Goal: Task Accomplishment & Management: Use online tool/utility

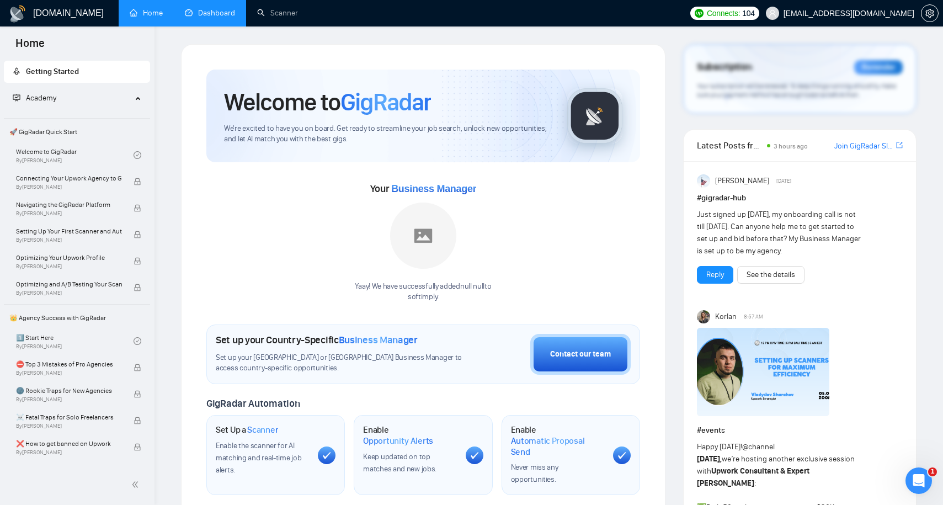
click at [195, 10] on link "Dashboard" at bounding box center [210, 12] width 50 height 9
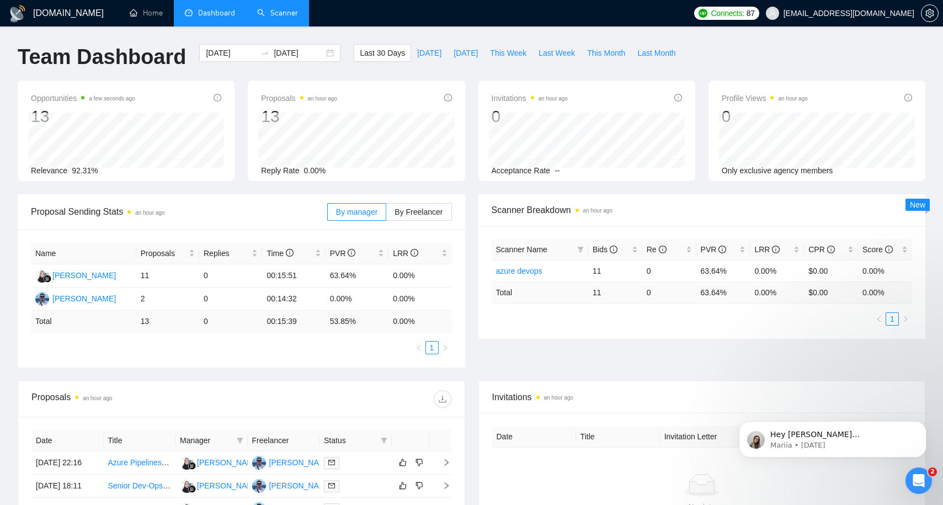
click at [277, 13] on link "Scanner" at bounding box center [277, 12] width 41 height 9
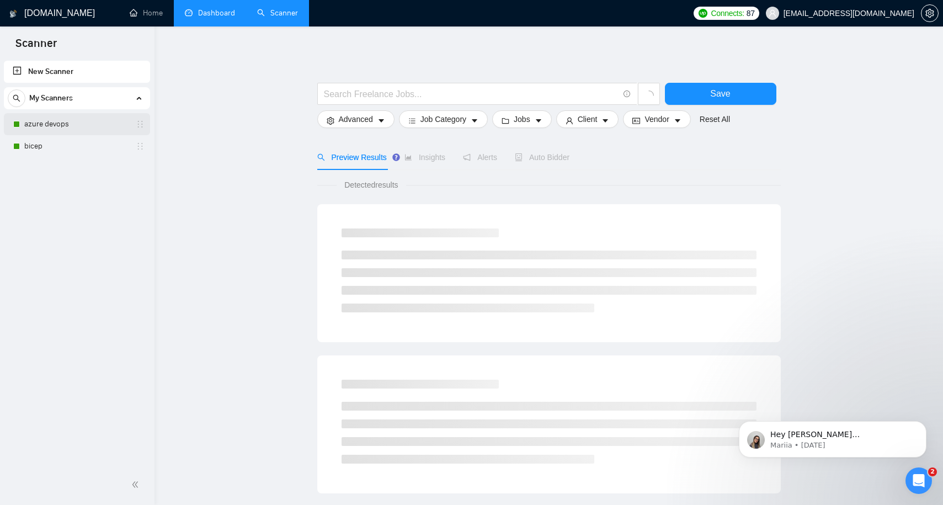
click at [93, 128] on link "azure devops" at bounding box center [76, 124] width 105 height 22
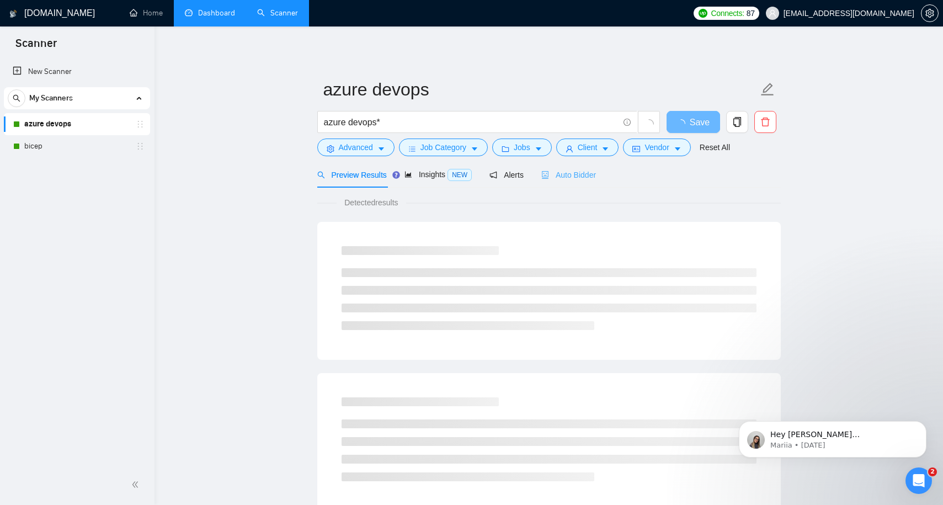
click at [578, 163] on div "Auto Bidder" at bounding box center [569, 175] width 55 height 26
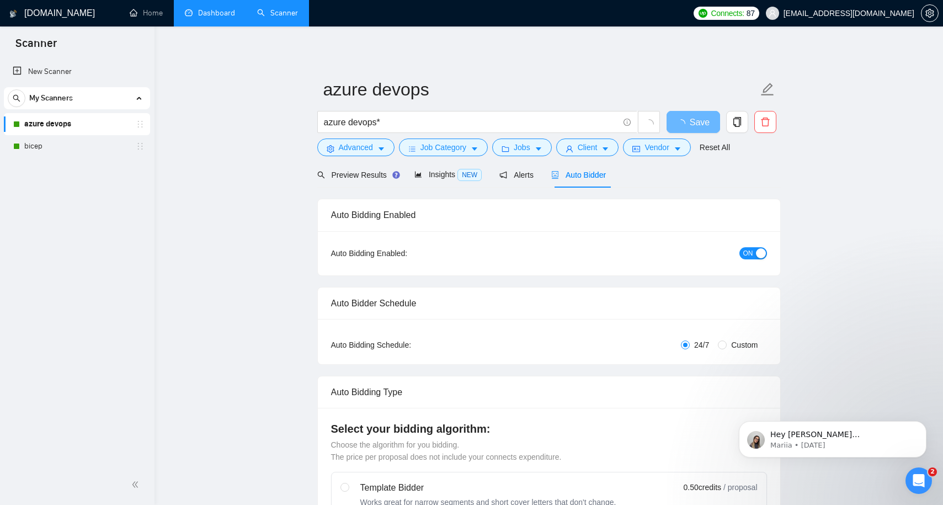
radio input "false"
radio input "true"
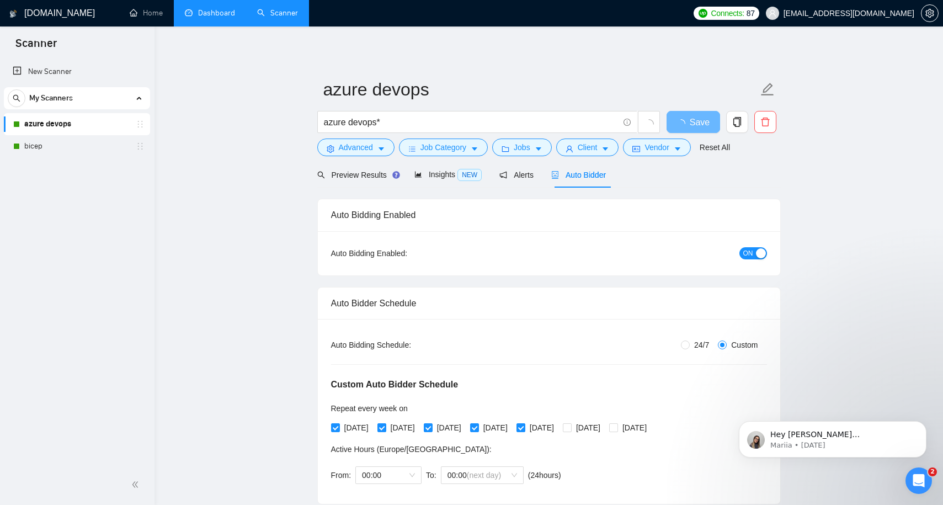
click at [745, 256] on span "ON" at bounding box center [749, 253] width 10 height 12
click at [71, 149] on link "bicep" at bounding box center [76, 146] width 105 height 22
click at [702, 124] on span "Save" at bounding box center [693, 122] width 20 height 14
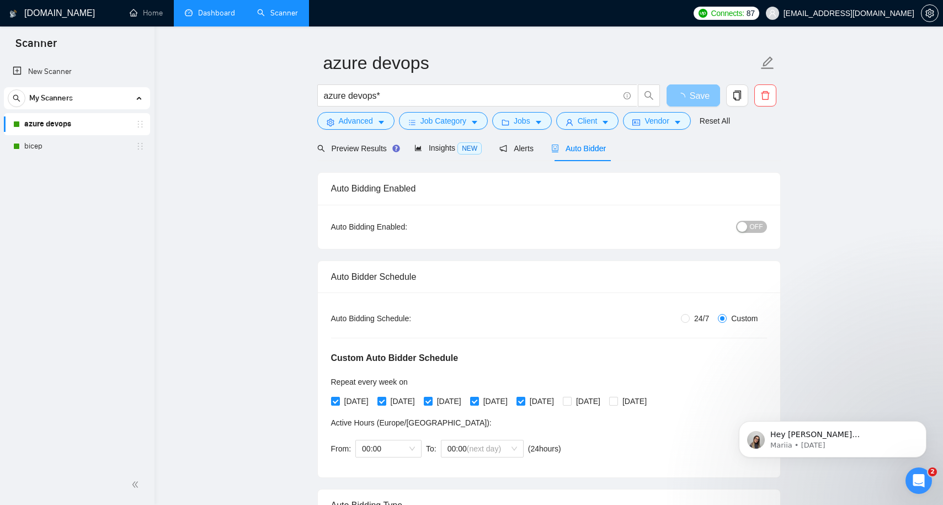
scroll to position [25, 0]
click at [84, 152] on link "bicep" at bounding box center [76, 146] width 105 height 22
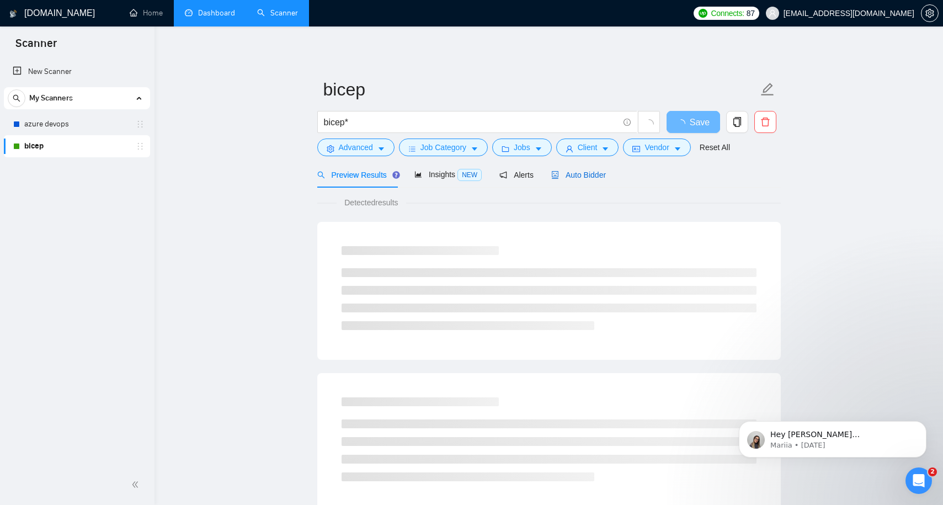
click at [590, 177] on span "Auto Bidder" at bounding box center [578, 175] width 55 height 9
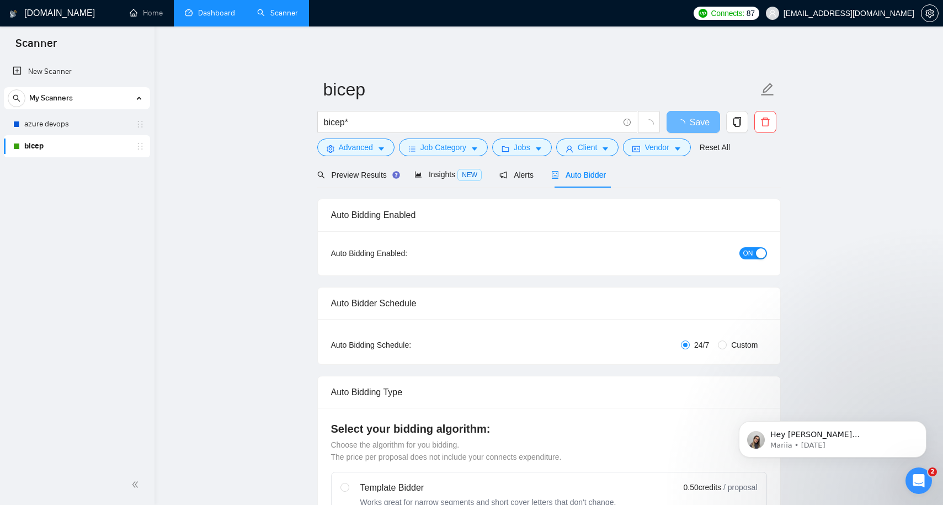
click at [760, 256] on div "button" at bounding box center [761, 253] width 10 height 10
click at [694, 128] on span "Save" at bounding box center [693, 122] width 20 height 14
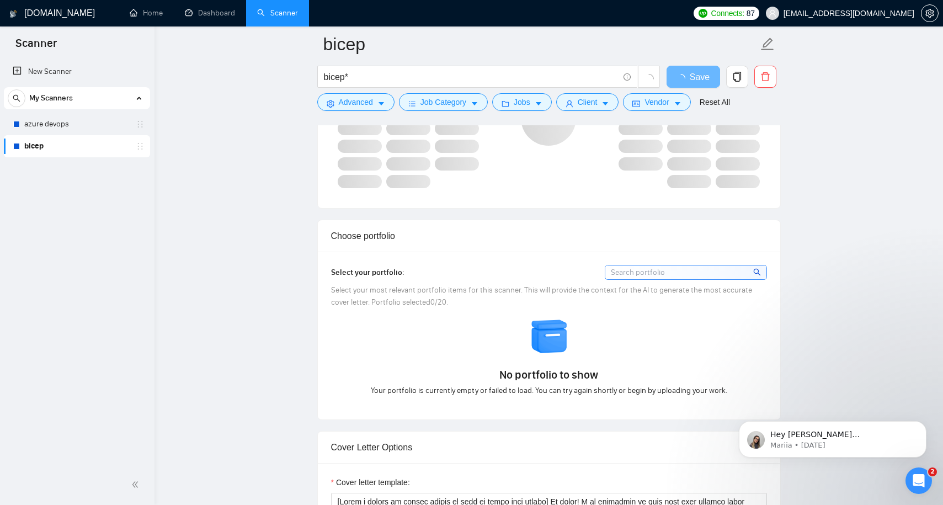
scroll to position [1050, 0]
